Goal: Find specific page/section: Find specific page/section

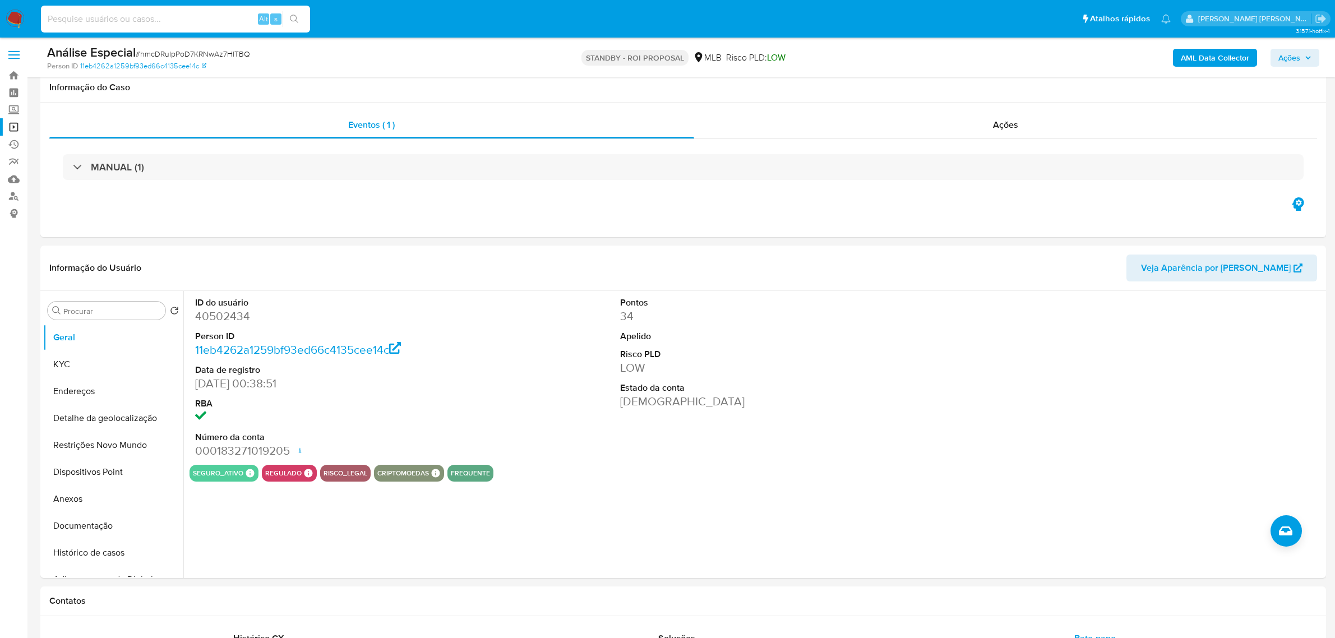
select select "10"
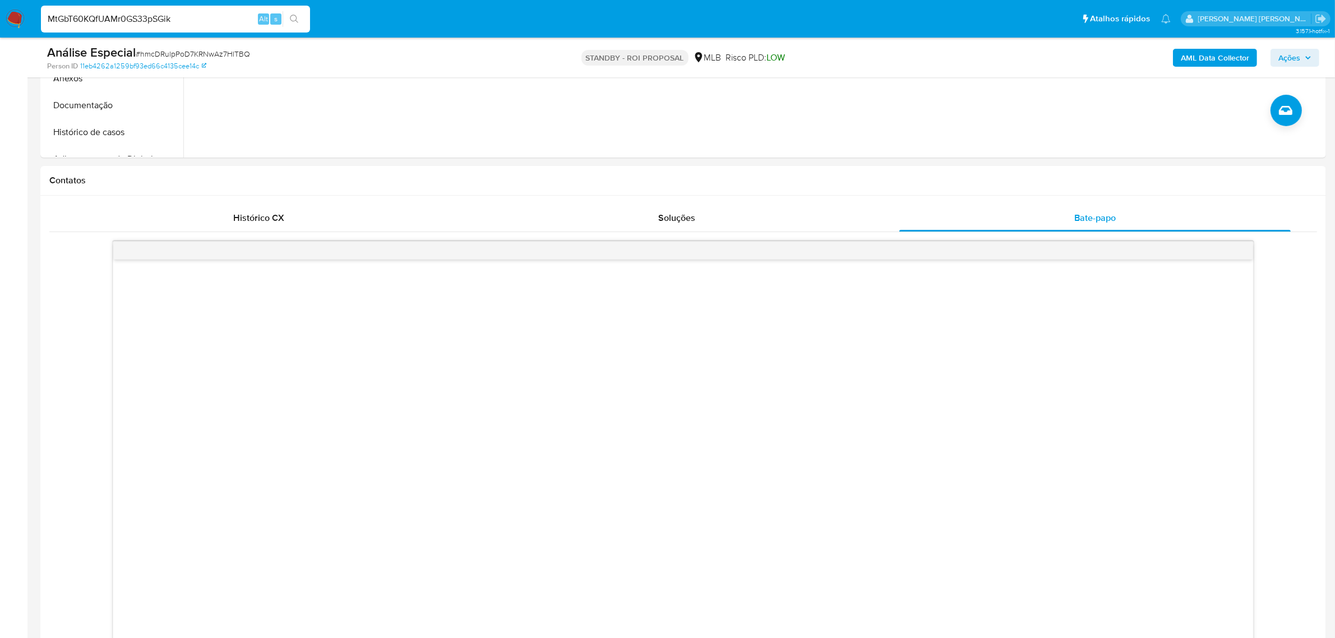
scroll to position [421, 0]
type input "MtGbT60KQfUAMr0GS33pSGik"
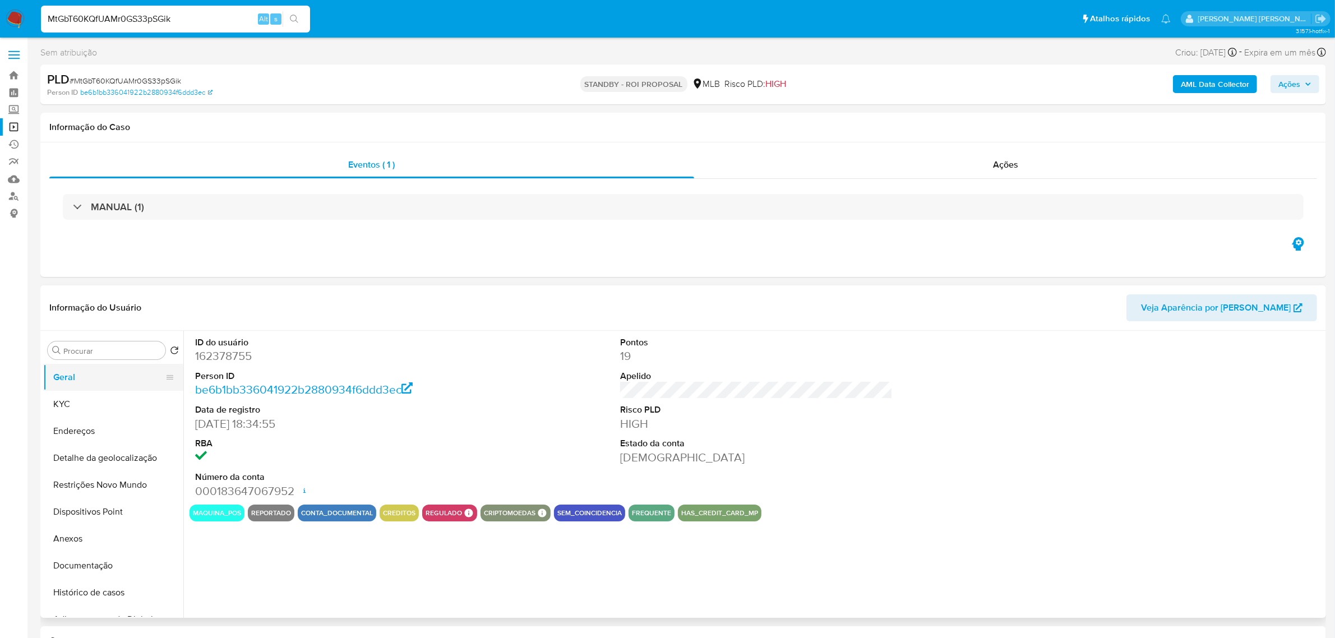
select select "10"
click at [177, 17] on input "MtGbT60KQfUAMr0GS33pSGik" at bounding box center [175, 19] width 269 height 15
paste input "la4qpLz7N1iEomT09UCxxzNO"
type input "la4qpLz7N1iEomT09UCxxzNO"
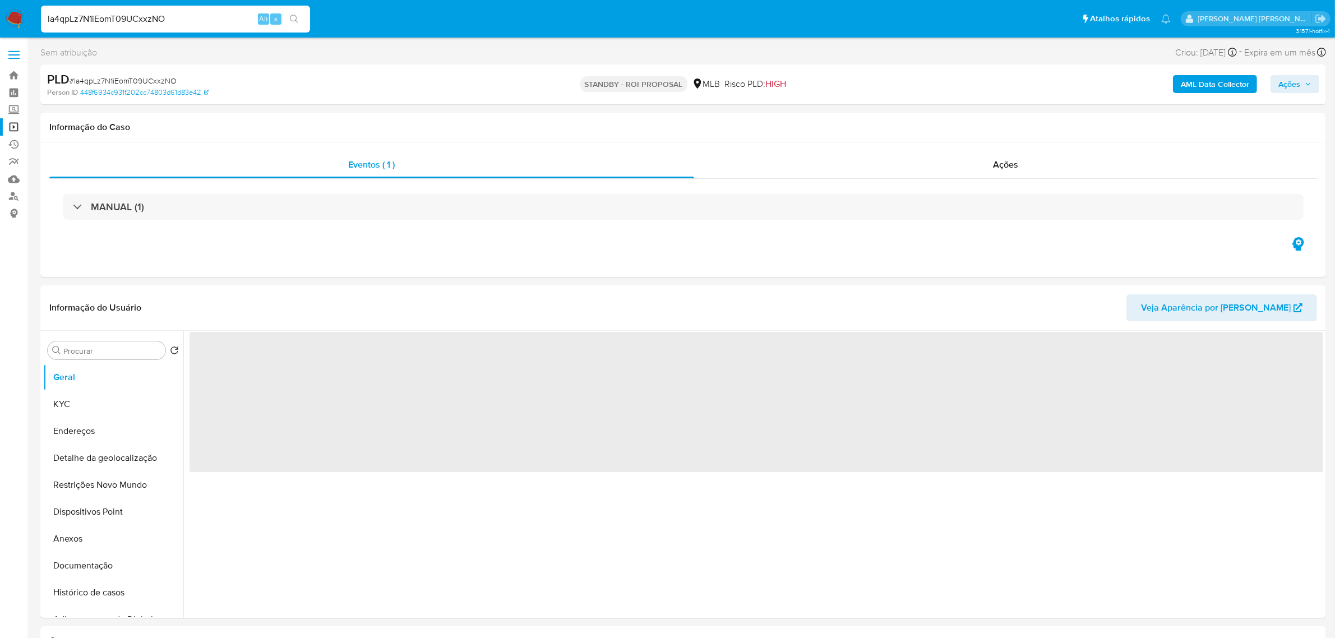
select select "10"
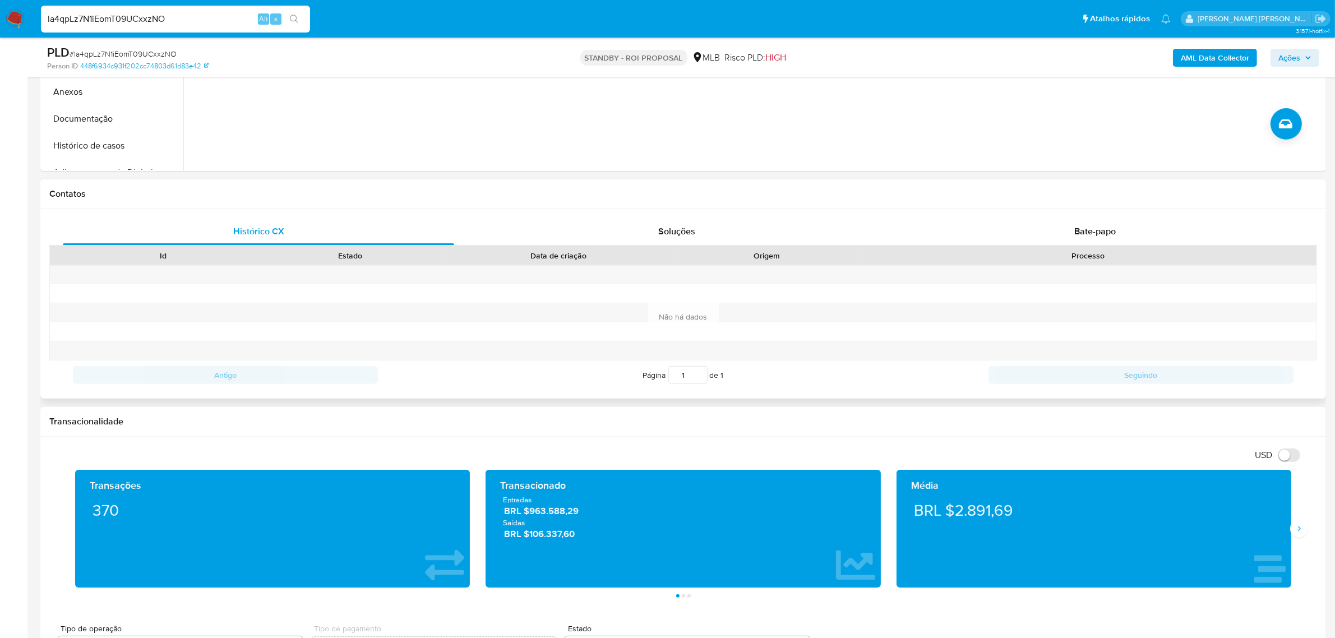
scroll to position [421, 0]
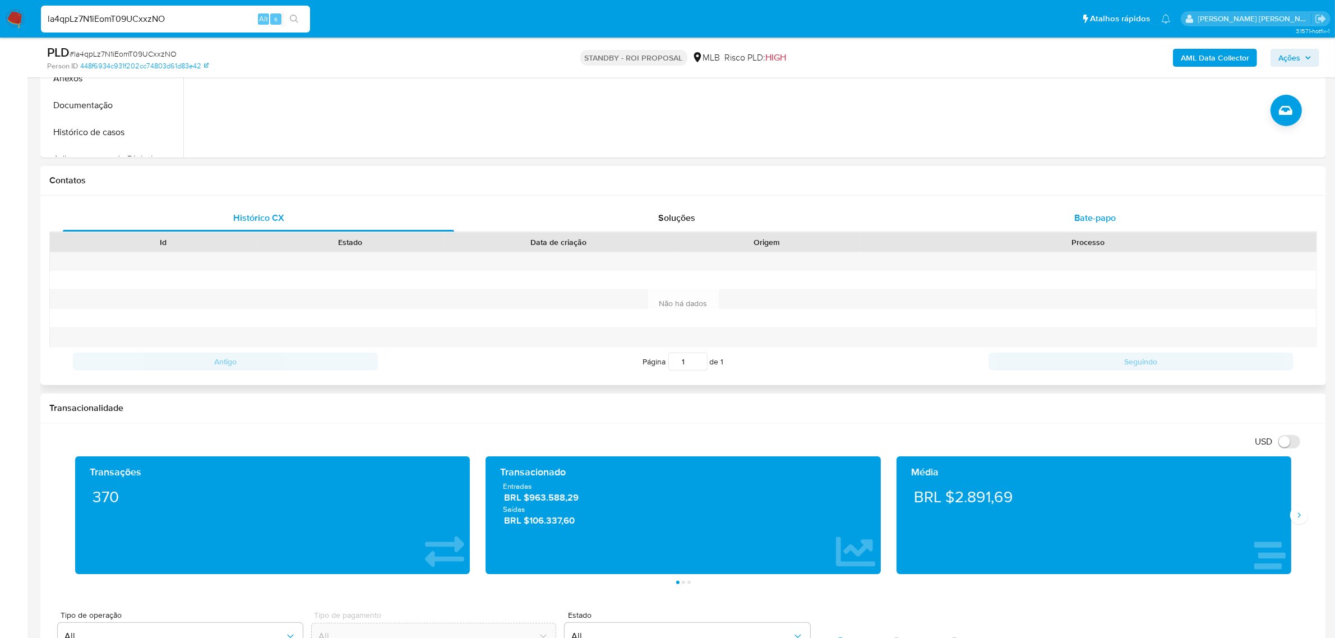
click at [1087, 222] on span "Bate-papo" at bounding box center [1096, 217] width 42 height 13
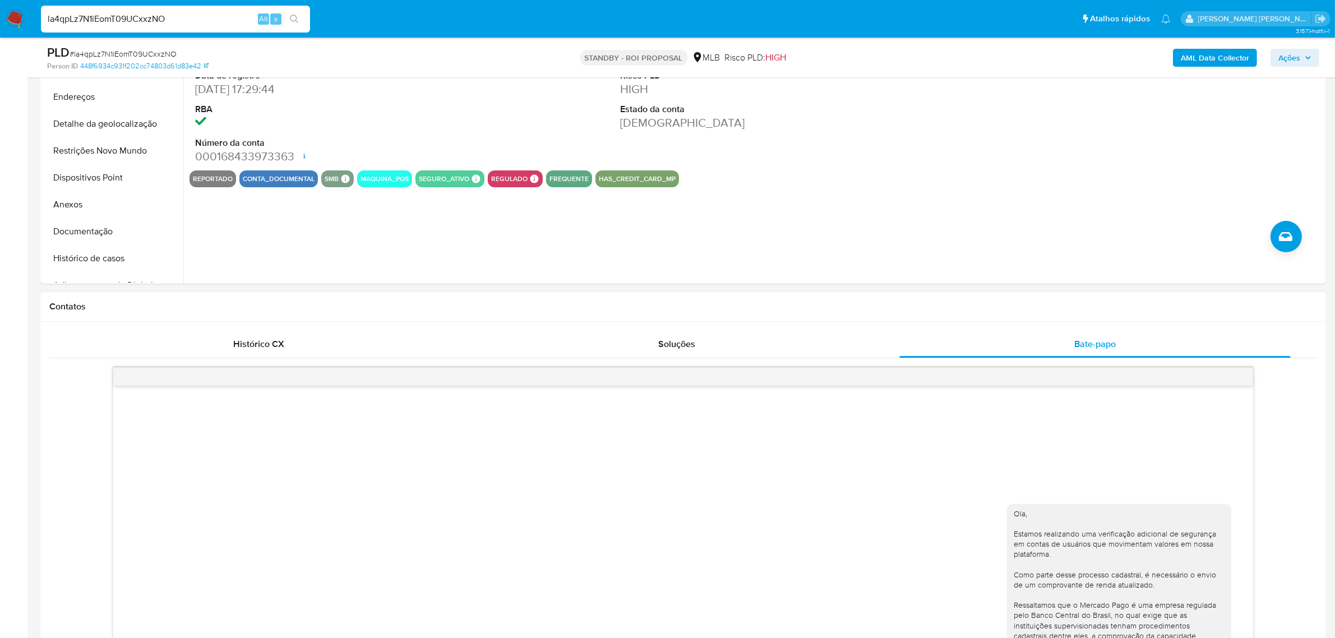
scroll to position [280, 0]
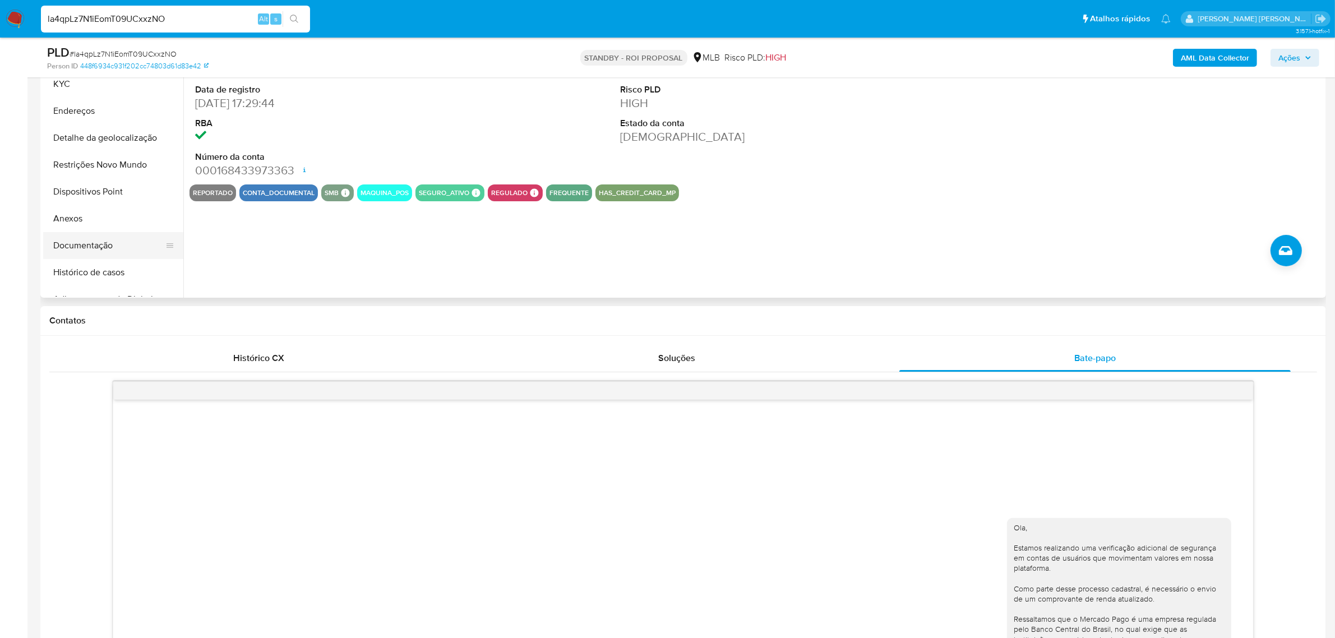
click at [99, 241] on button "Documentação" at bounding box center [108, 245] width 131 height 27
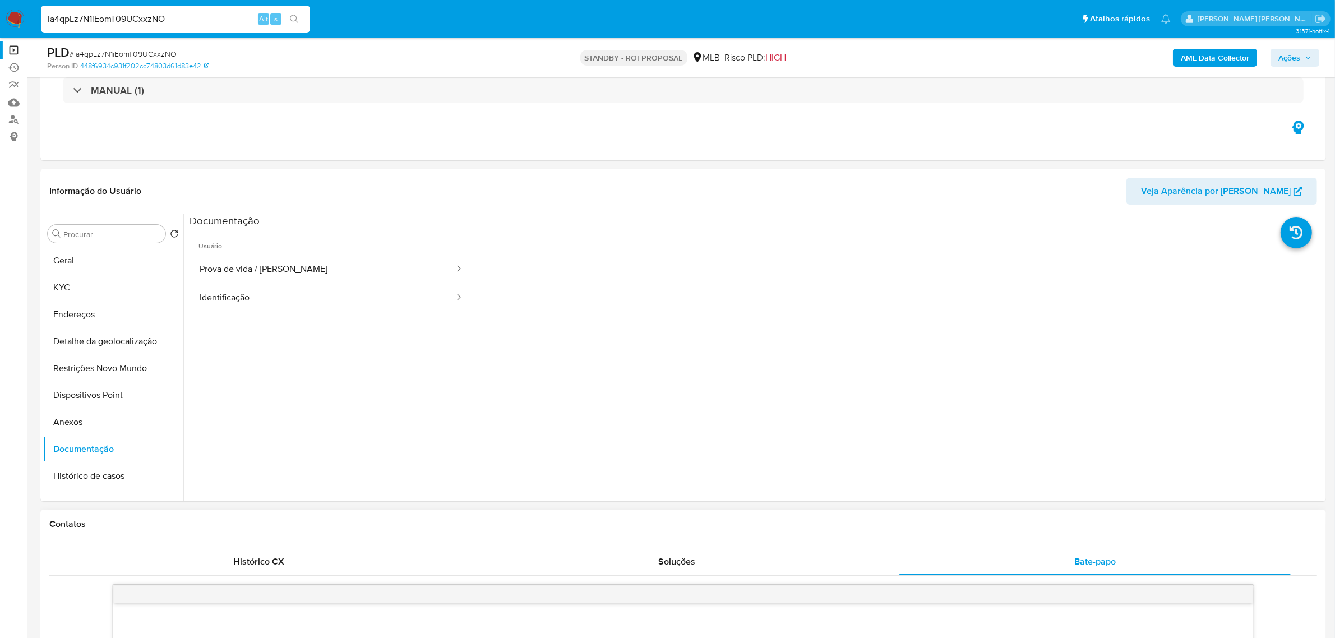
scroll to position [70, 0]
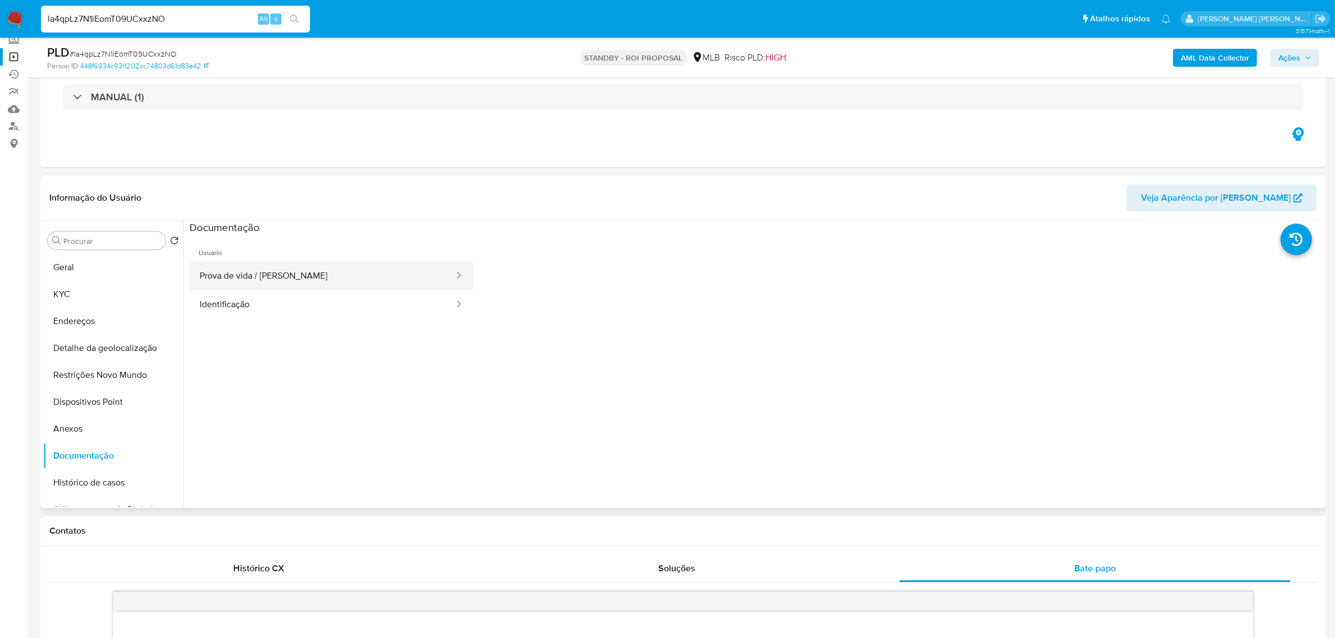
click at [233, 271] on button "Prova de vida / [PERSON_NAME]" at bounding box center [323, 276] width 266 height 29
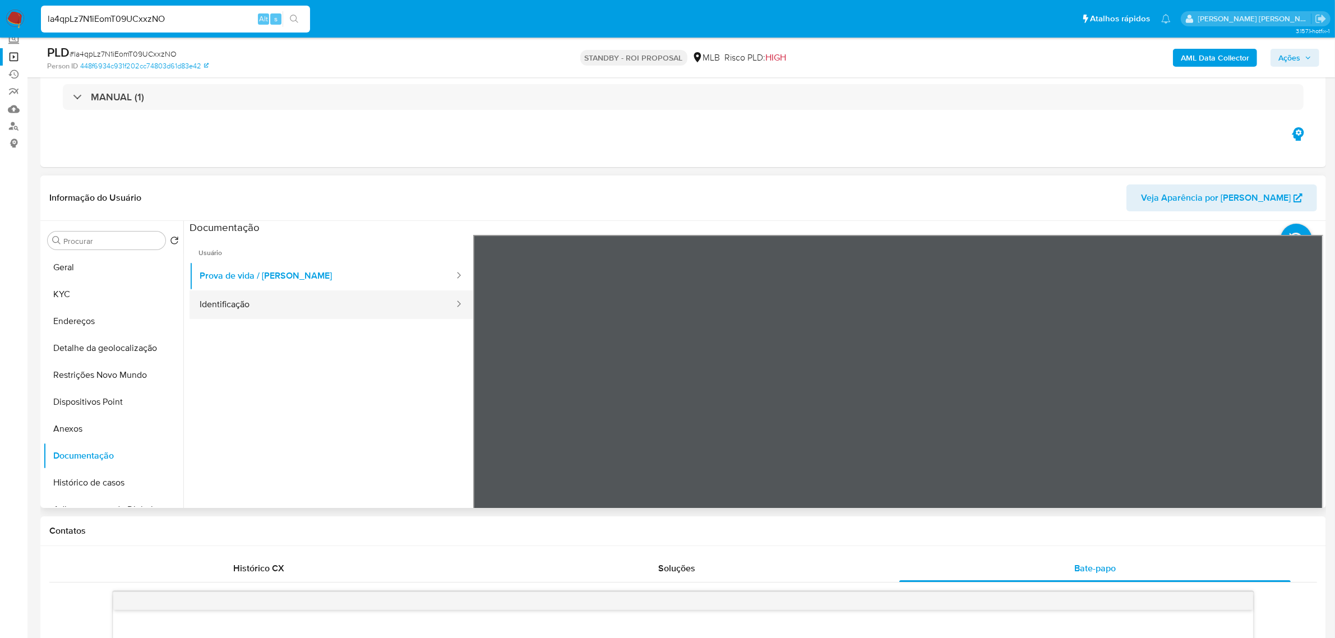
click at [262, 312] on button "Identificação" at bounding box center [323, 305] width 266 height 29
click at [164, 21] on input "la4qpLz7N1iEomT09UCxxzNO" at bounding box center [175, 19] width 269 height 15
paste input "IdyBTjplfDWVTBsIpHPqn4Tg"
type input "IdyBTjplfDWVTBsIpHPqn4Tg"
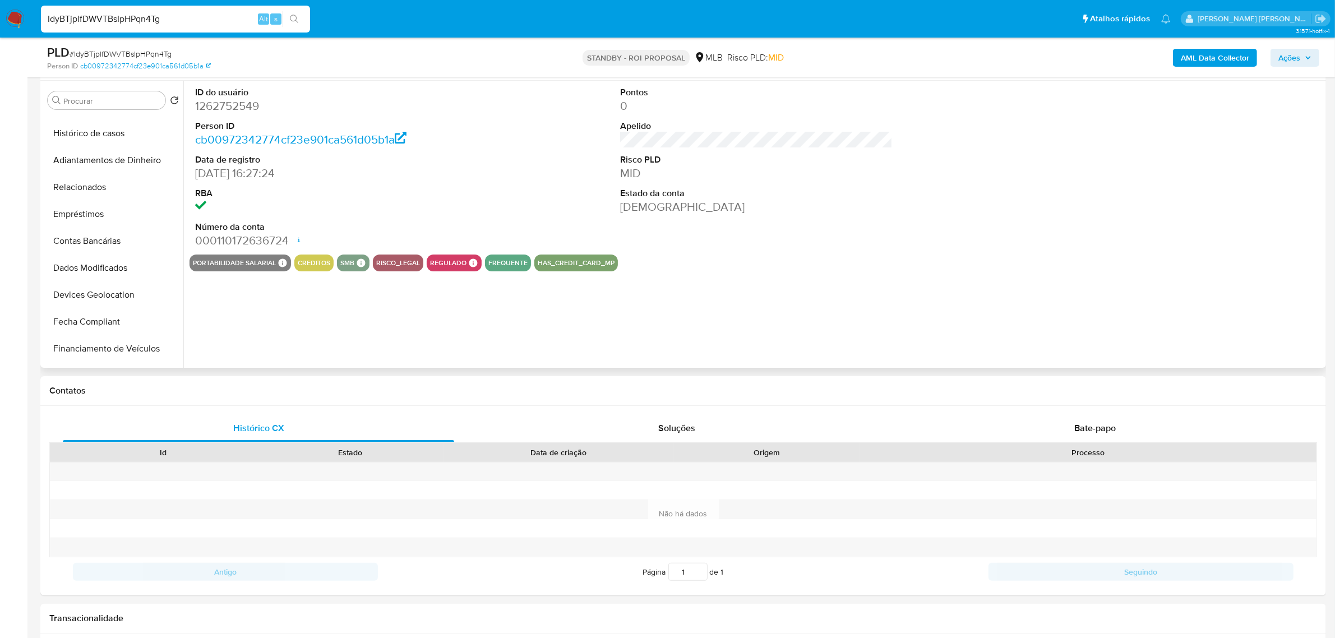
scroll to position [210, 0]
select select "10"
click at [1097, 427] on span "Bate-papo" at bounding box center [1096, 428] width 42 height 13
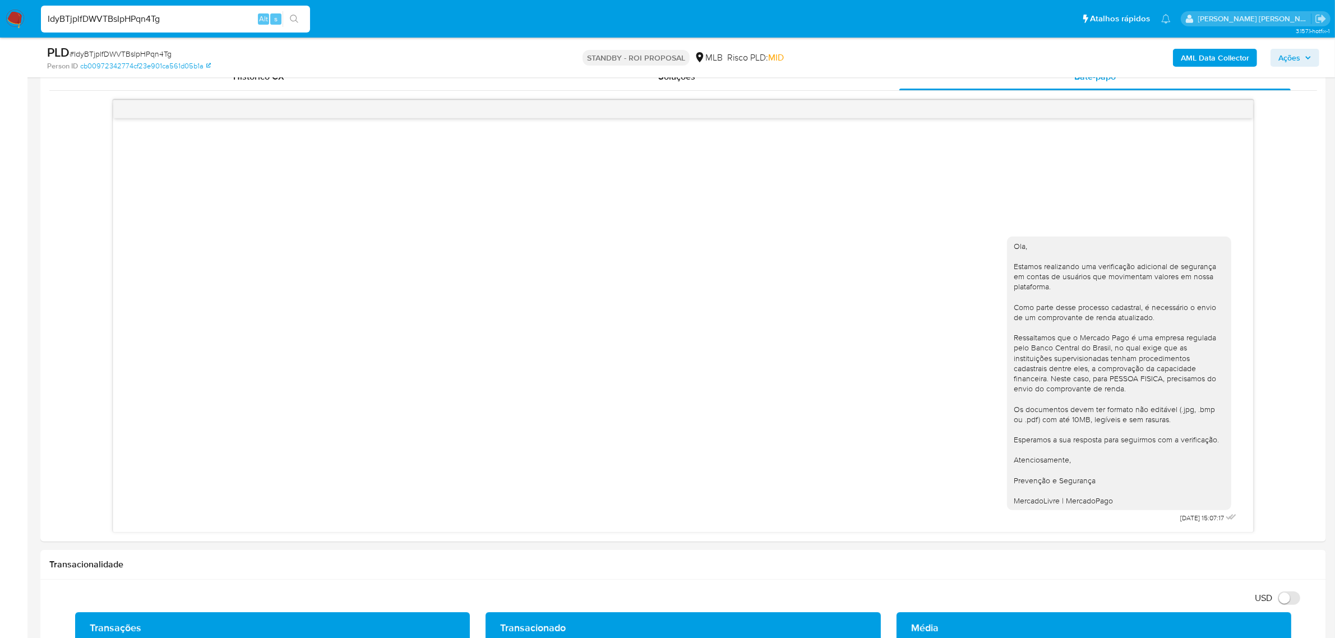
scroll to position [561, 0]
